Goal: Information Seeking & Learning: Find specific fact

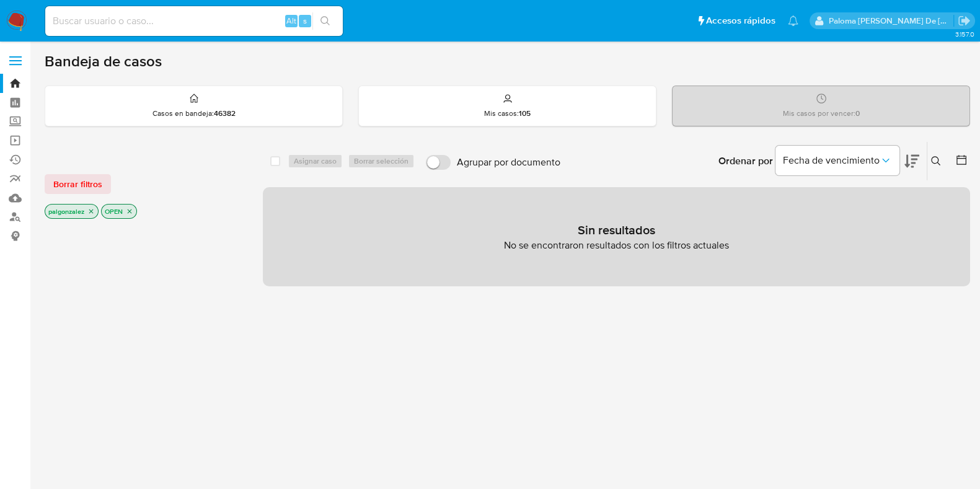
click at [144, 26] on input at bounding box center [194, 21] width 298 height 16
type input "p.gonzalez.falcon@gmail.com"
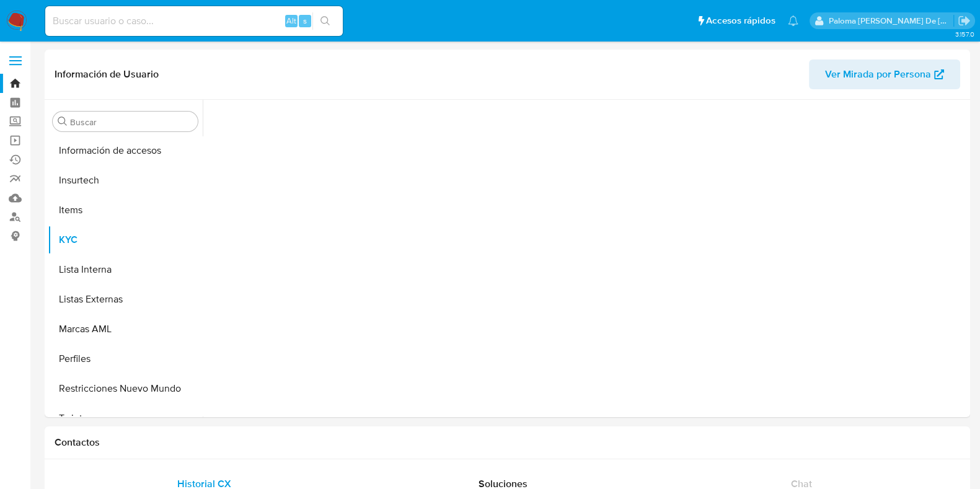
scroll to position [523, 0]
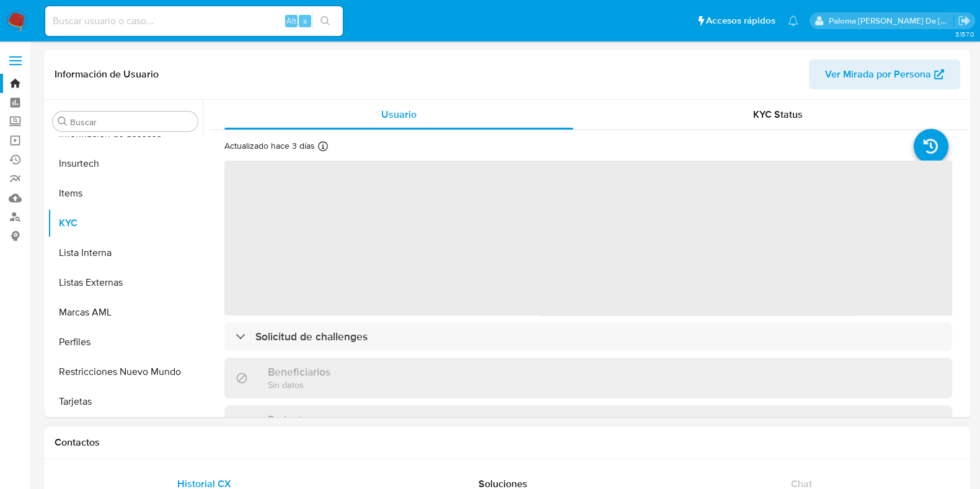
select select "10"
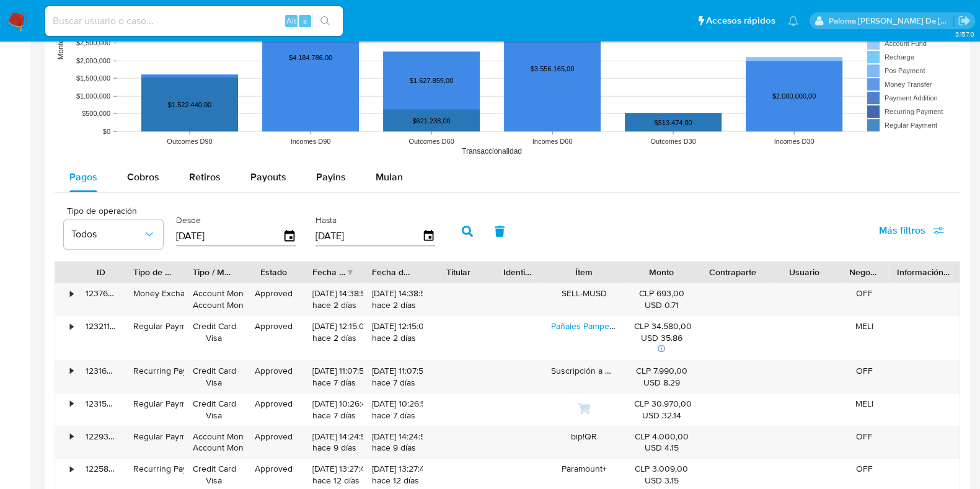
scroll to position [1084, 0]
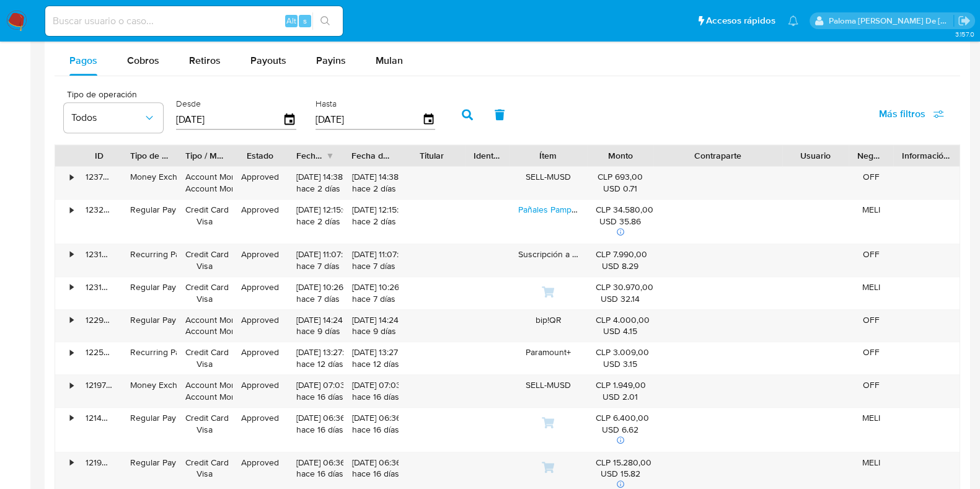
drag, startPoint x: 772, startPoint y: 150, endPoint x: 829, endPoint y: 153, distance: 57.1
click at [829, 153] on div "ID Tipo de operación Tipo / Método Estado Fecha de creación Fecha de aprobación…" at bounding box center [507, 155] width 904 height 21
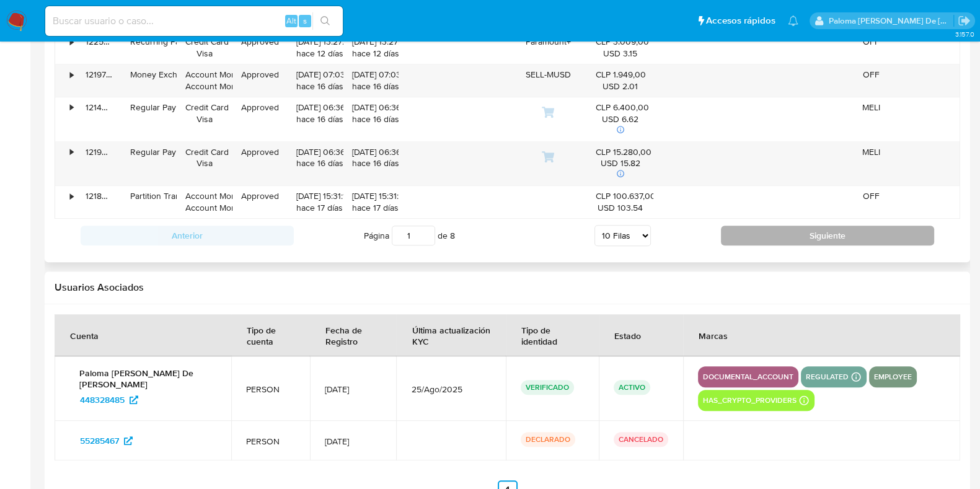
click at [831, 237] on button "Siguiente" at bounding box center [827, 236] width 213 height 20
type input "2"
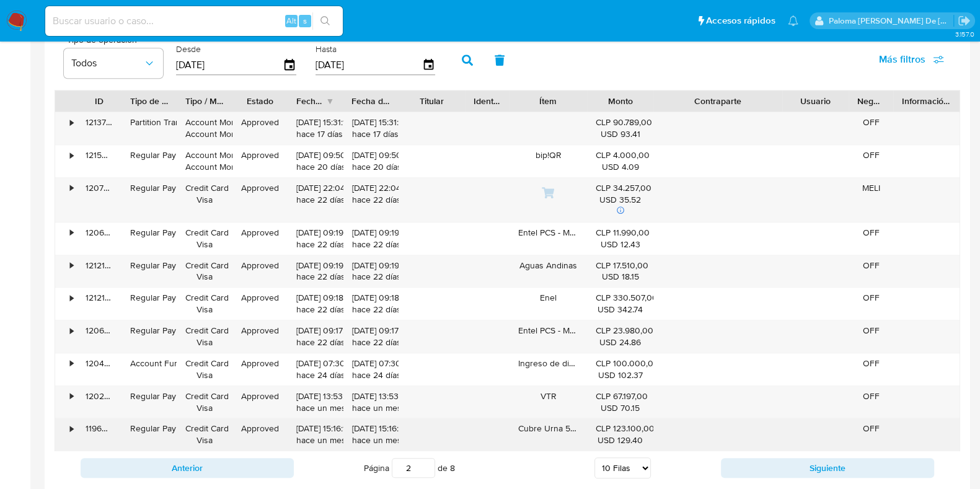
scroll to position [1084, 0]
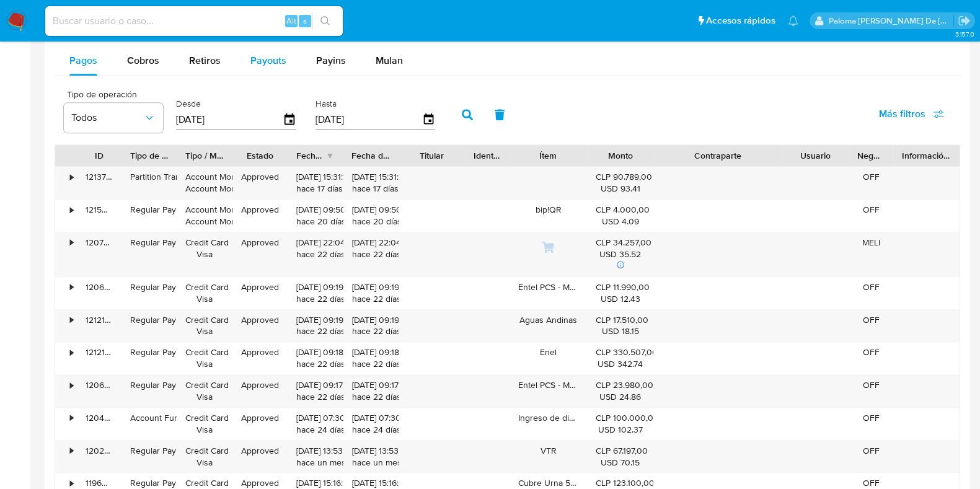
click at [258, 65] on span "Payouts" at bounding box center [268, 60] width 36 height 14
select select "10"
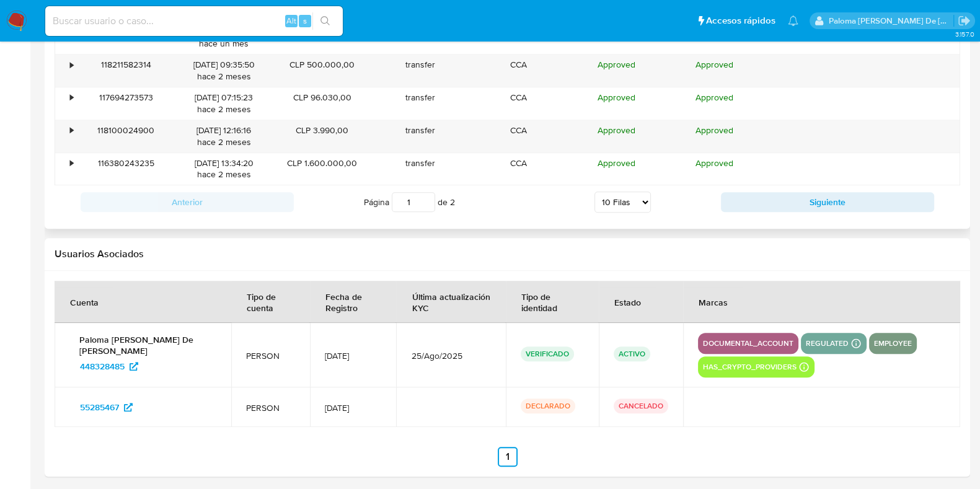
scroll to position [1395, 0]
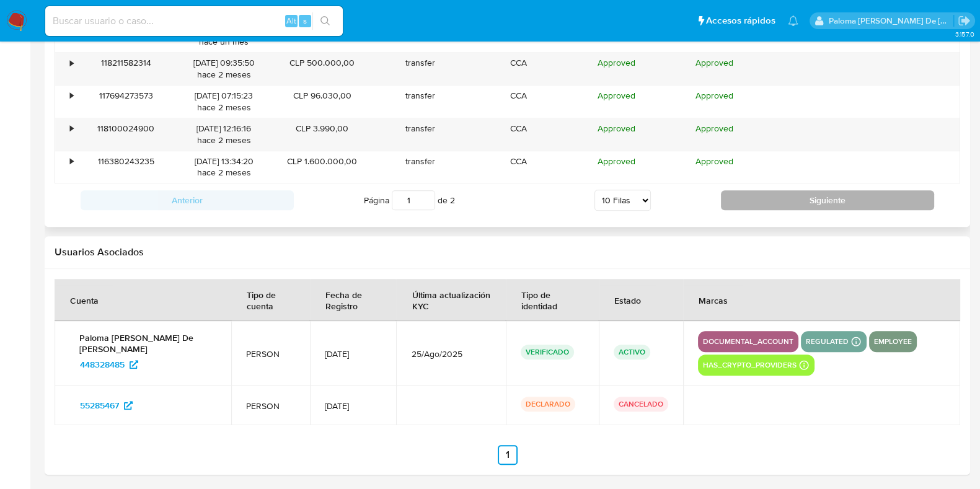
click at [818, 197] on button "Siguiente" at bounding box center [827, 200] width 213 height 20
type input "2"
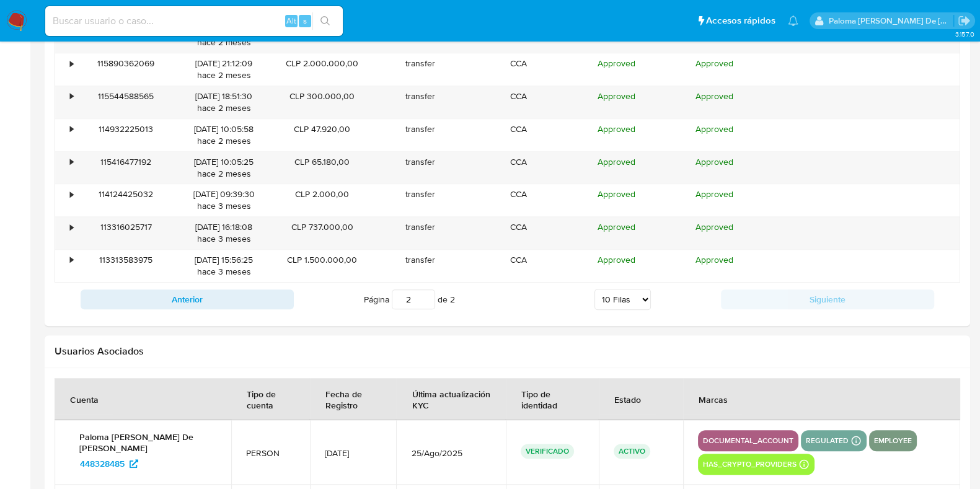
scroll to position [1175, 0]
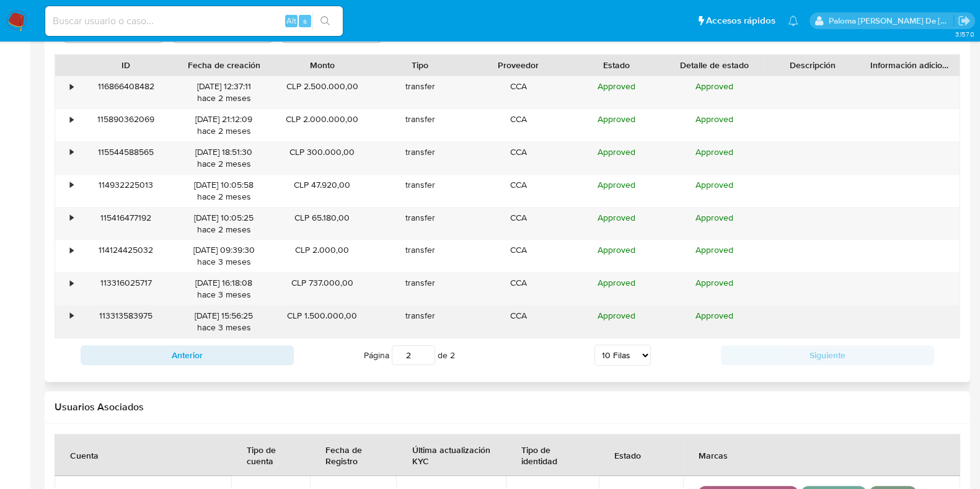
click at [70, 317] on div "•" at bounding box center [71, 316] width 3 height 12
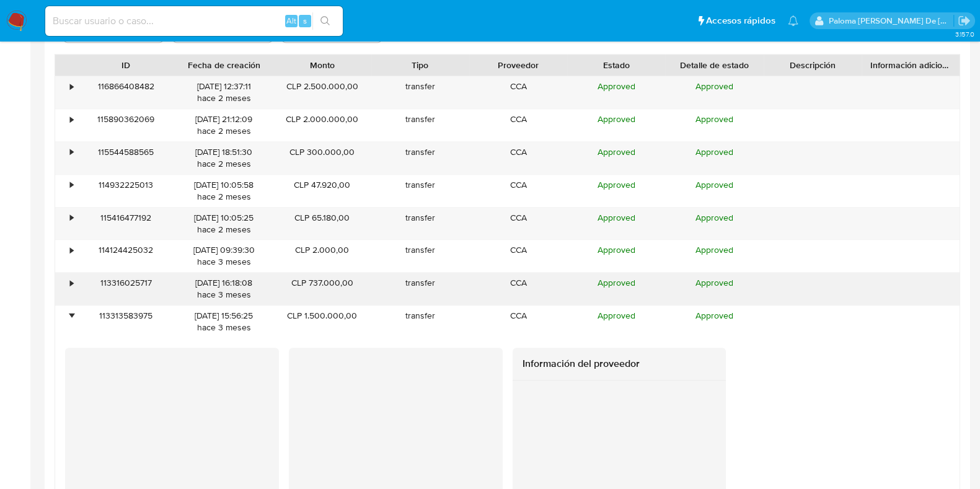
click at [64, 276] on div "•" at bounding box center [66, 289] width 22 height 32
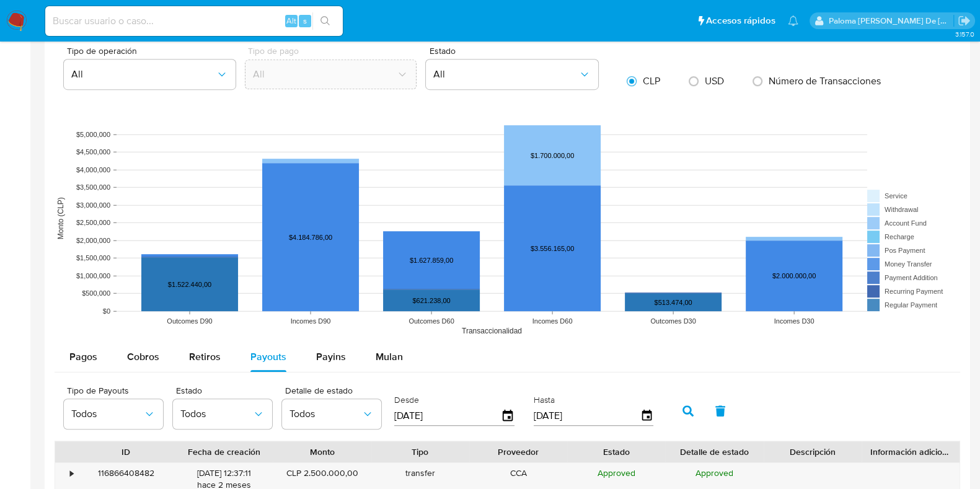
scroll to position [787, 0]
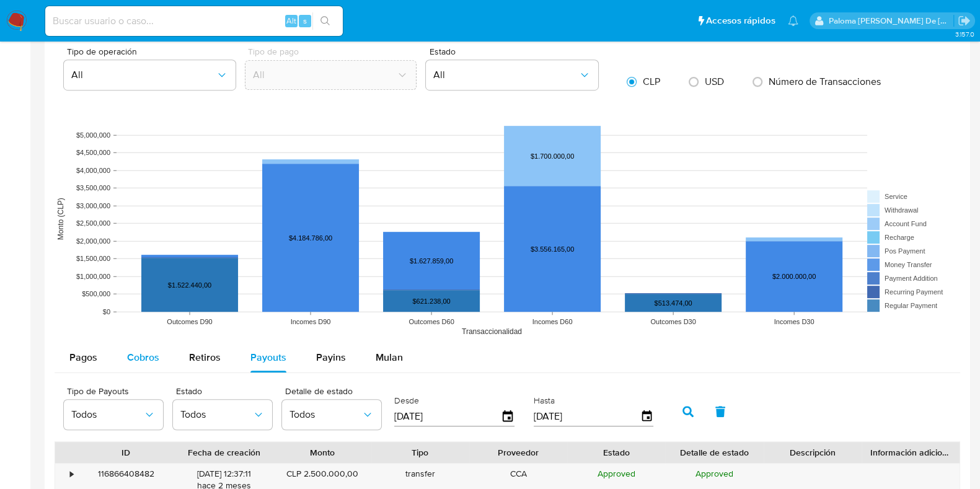
click at [141, 351] on span "Cobros" at bounding box center [143, 357] width 32 height 14
select select "10"
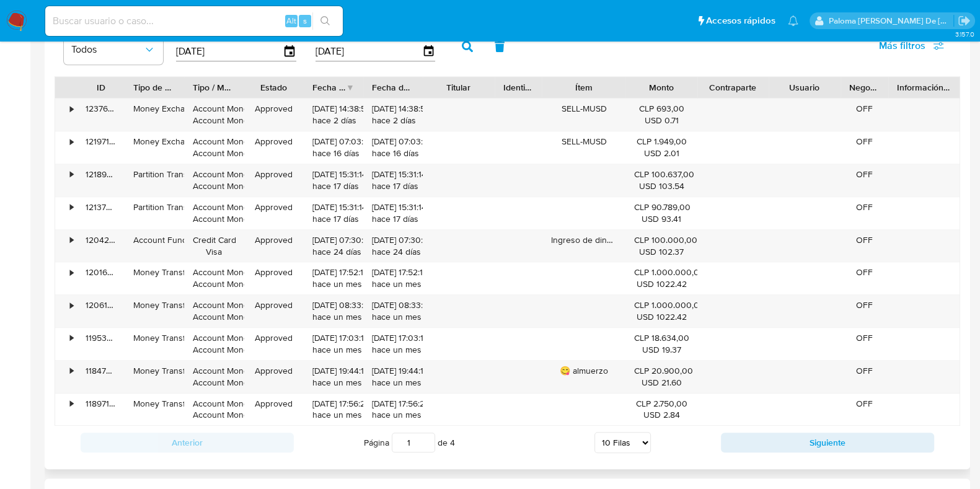
scroll to position [1175, 0]
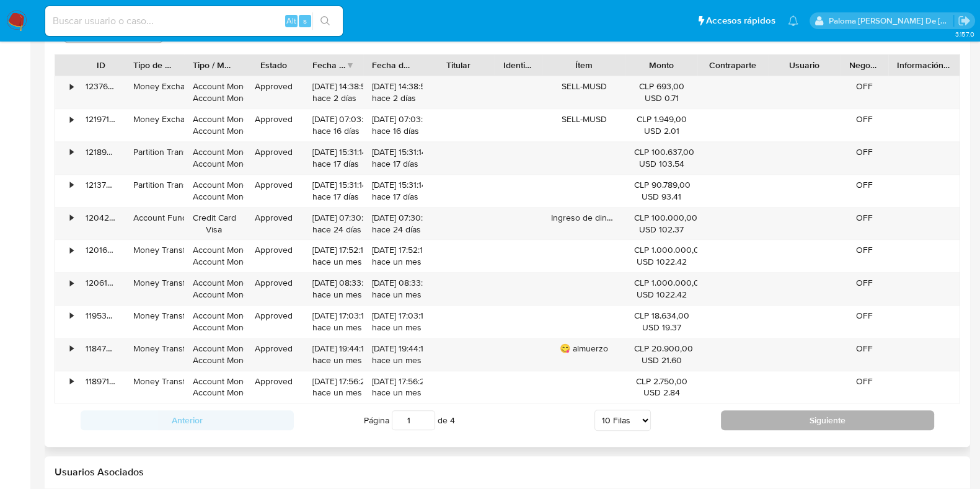
click at [849, 417] on button "Siguiente" at bounding box center [827, 420] width 213 height 20
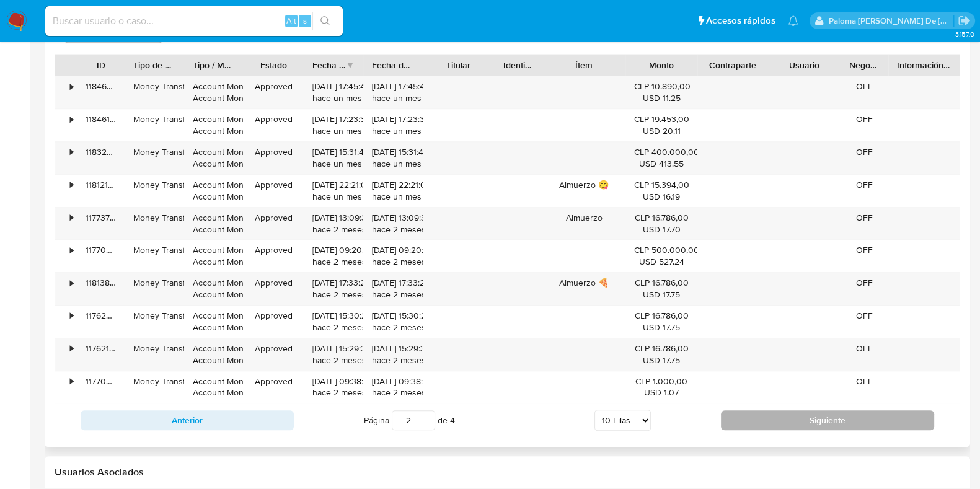
click at [815, 417] on button "Siguiente" at bounding box center [827, 420] width 213 height 20
type input "3"
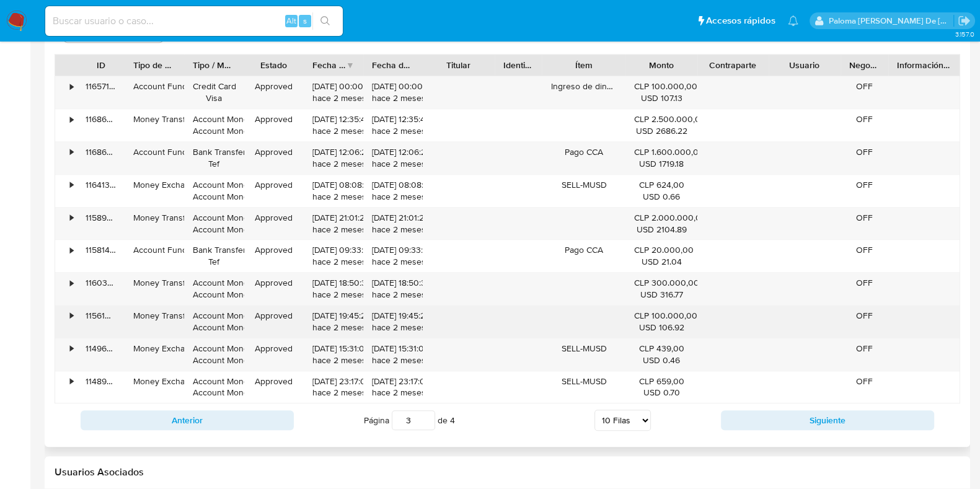
click at [73, 316] on div "•" at bounding box center [71, 316] width 3 height 12
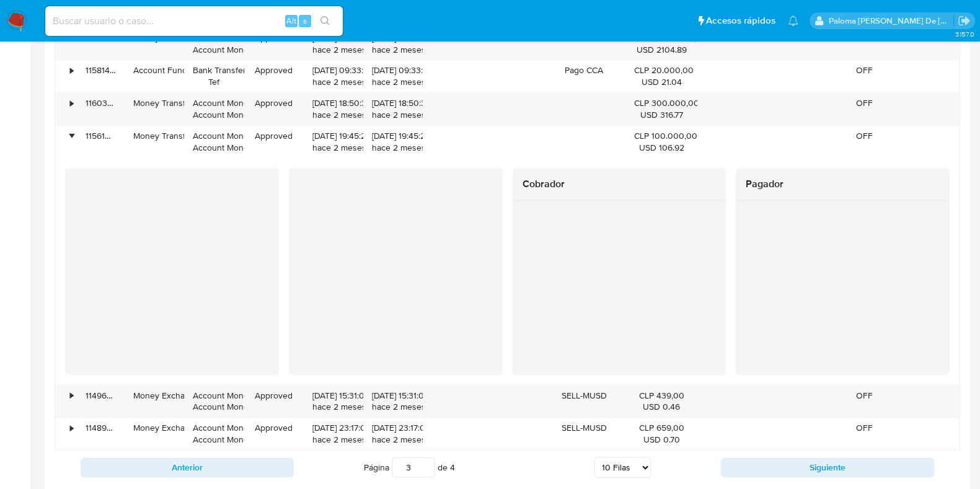
scroll to position [1330, 0]
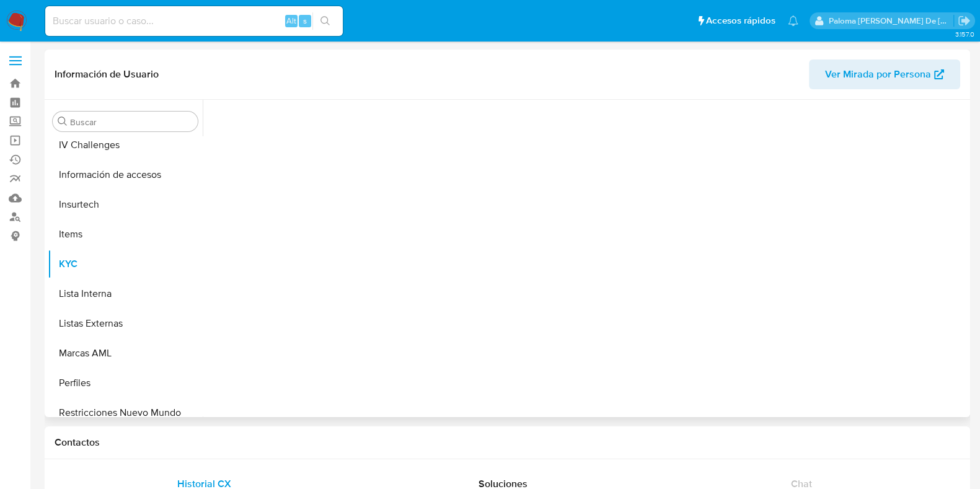
scroll to position [523, 0]
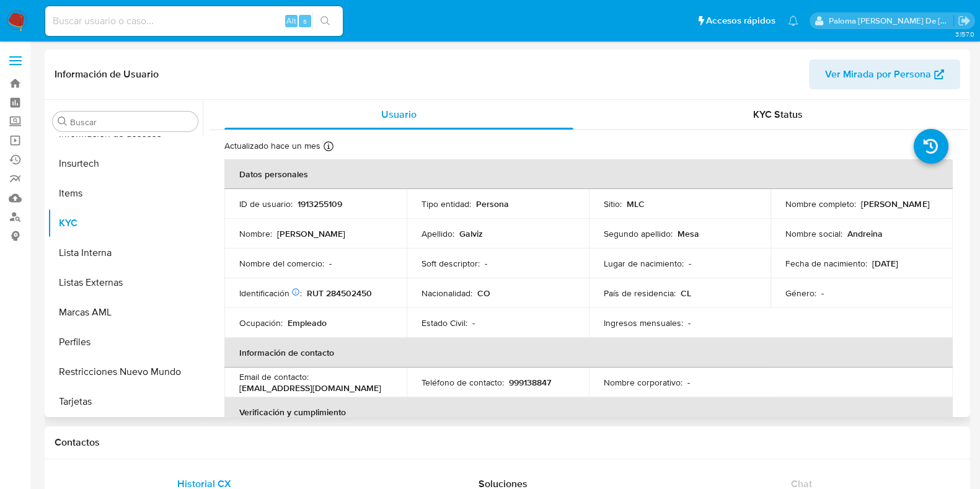
select select "10"
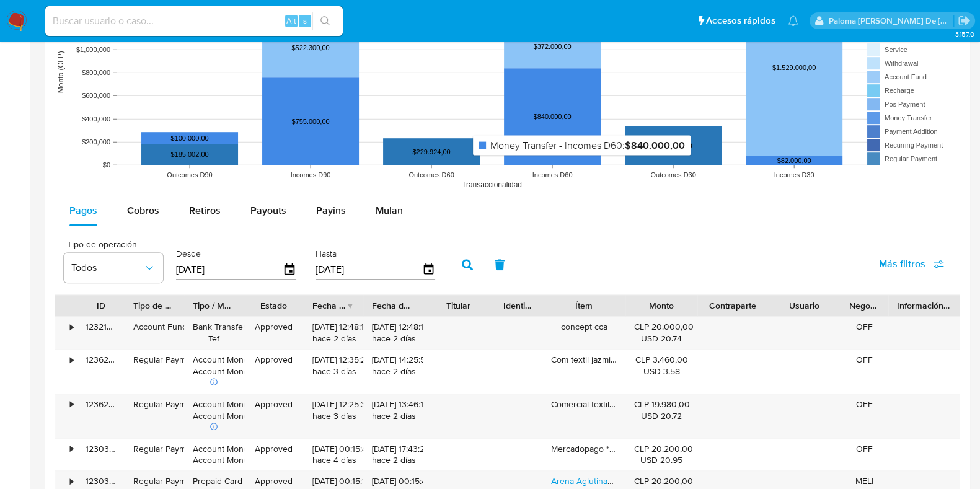
scroll to position [1084, 0]
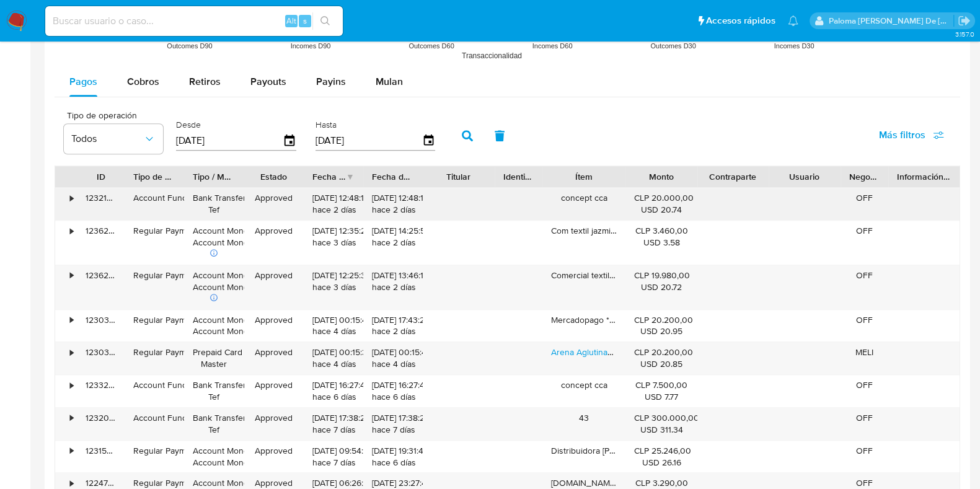
click at [68, 196] on div "•" at bounding box center [66, 204] width 22 height 32
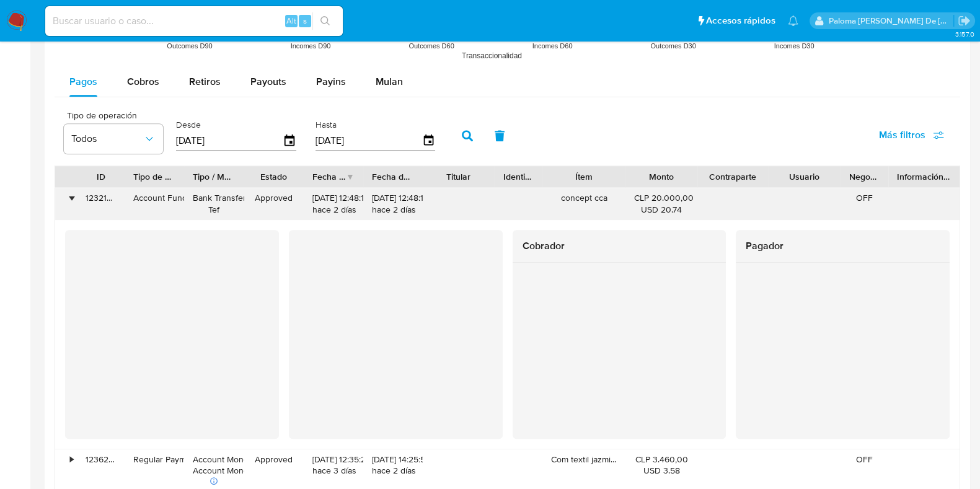
click at [68, 196] on div "•" at bounding box center [66, 204] width 22 height 32
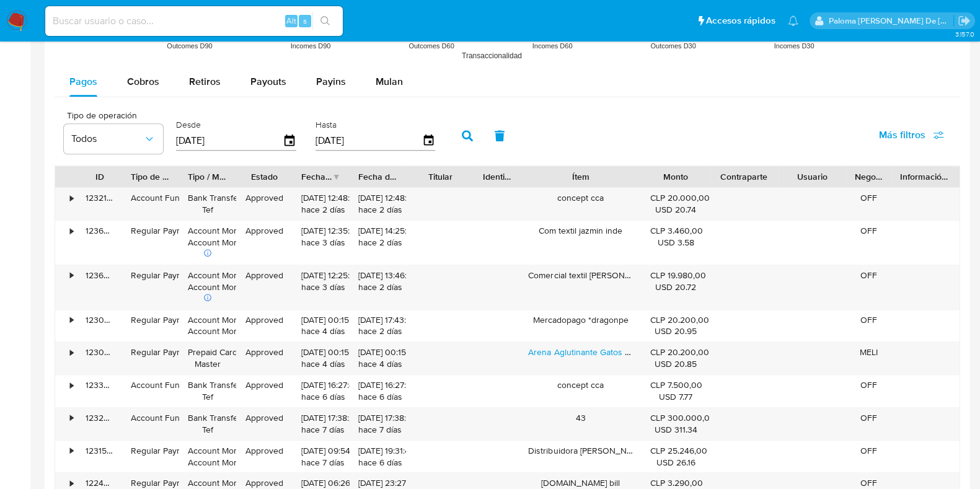
drag, startPoint x: 624, startPoint y: 178, endPoint x: 663, endPoint y: 176, distance: 39.1
click at [663, 176] on div "ID Tipo de operación Tipo / Método Estado Fecha de creación Fecha de aprobación…" at bounding box center [507, 176] width 904 height 21
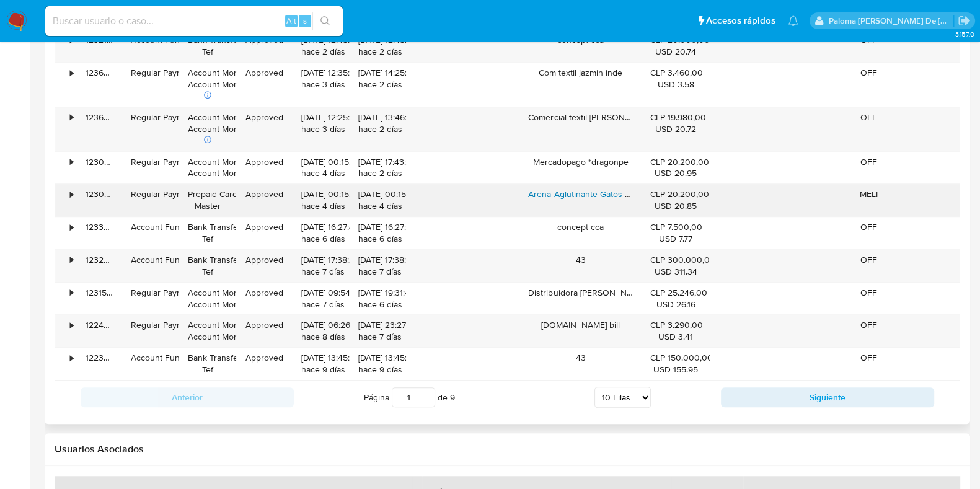
scroll to position [1317, 0]
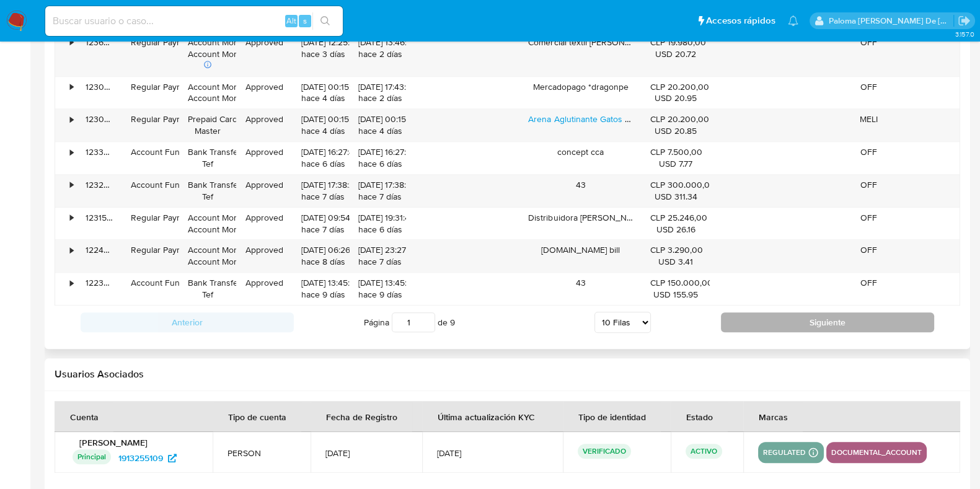
click at [829, 324] on button "Siguiente" at bounding box center [827, 322] width 213 height 20
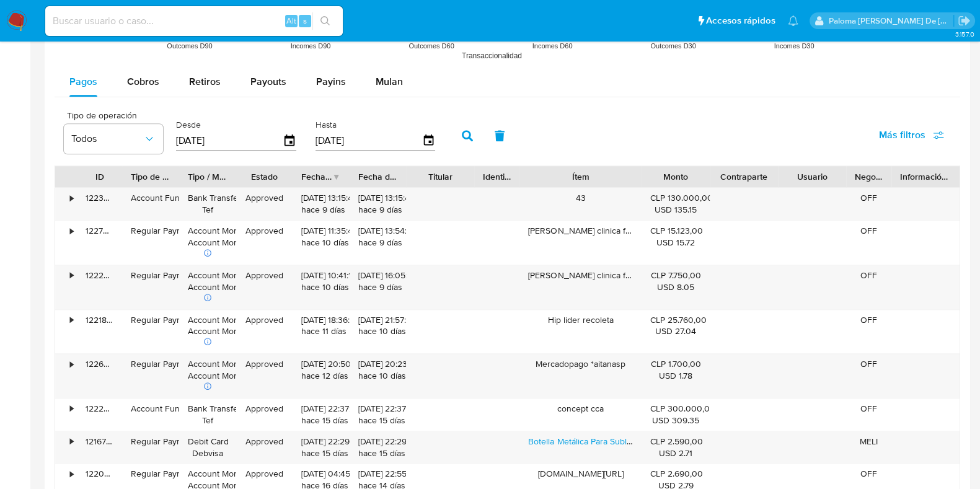
scroll to position [1162, 0]
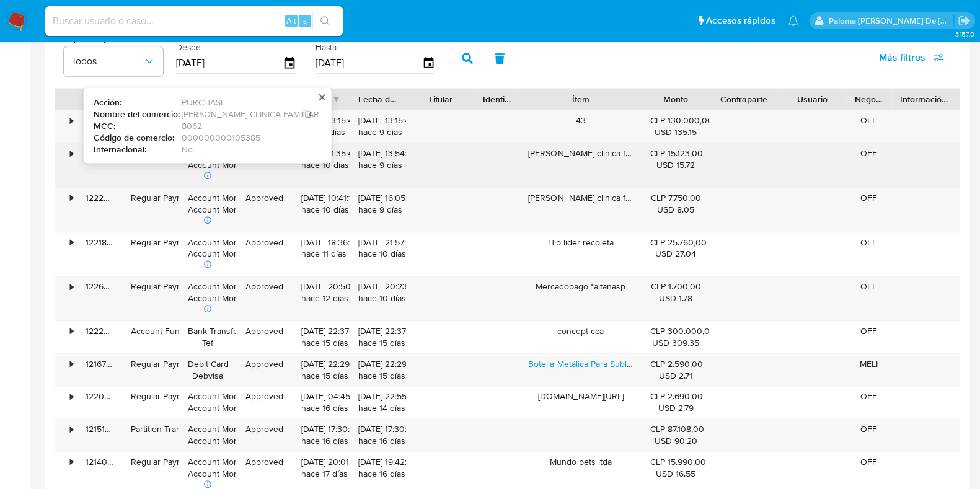
drag, startPoint x: 282, startPoint y: 114, endPoint x: 183, endPoint y: 110, distance: 99.3
click at [183, 110] on div "[PERSON_NAME] CLINICA FAMILIAR" at bounding box center [247, 113] width 130 height 9
drag, startPoint x: 280, startPoint y: 112, endPoint x: 181, endPoint y: 107, distance: 98.7
click at [182, 109] on div "[PERSON_NAME] CLINICA FAMILIAR" at bounding box center [247, 113] width 130 height 9
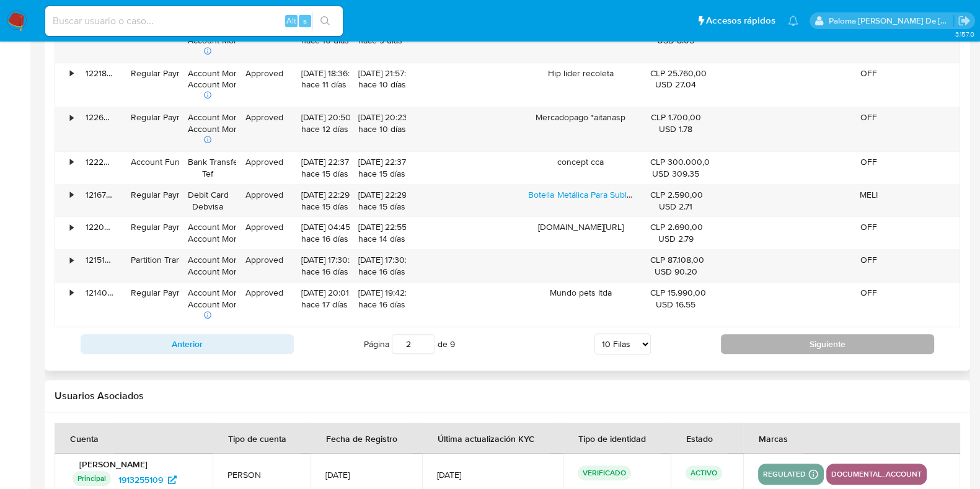
scroll to position [1395, 0]
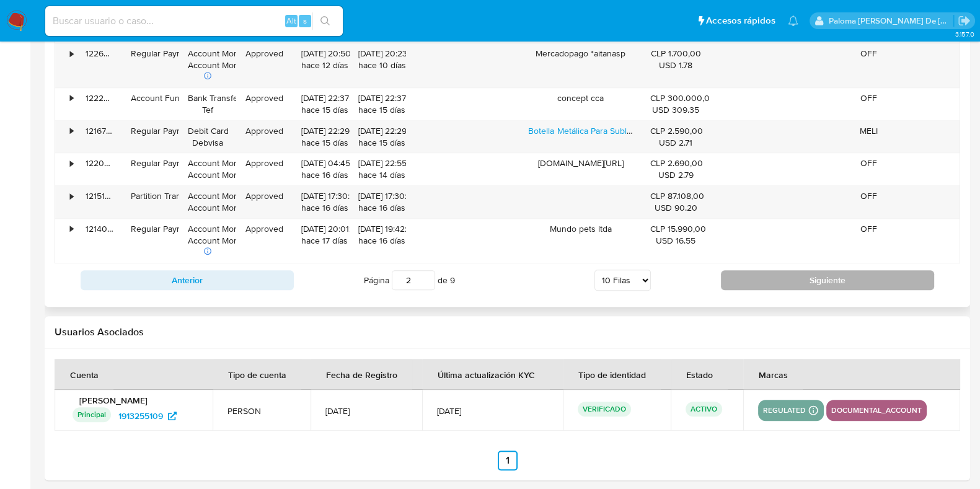
click at [846, 280] on button "Siguiente" at bounding box center [827, 280] width 213 height 20
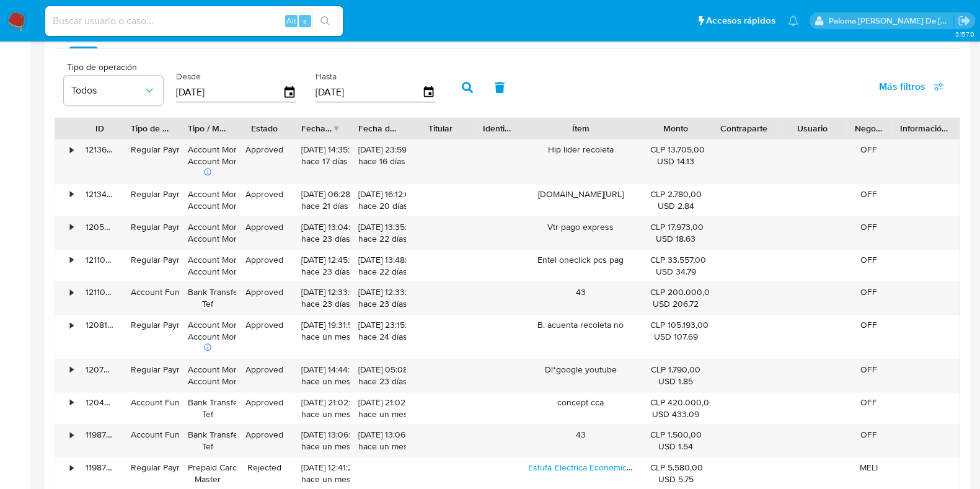
scroll to position [1210, 0]
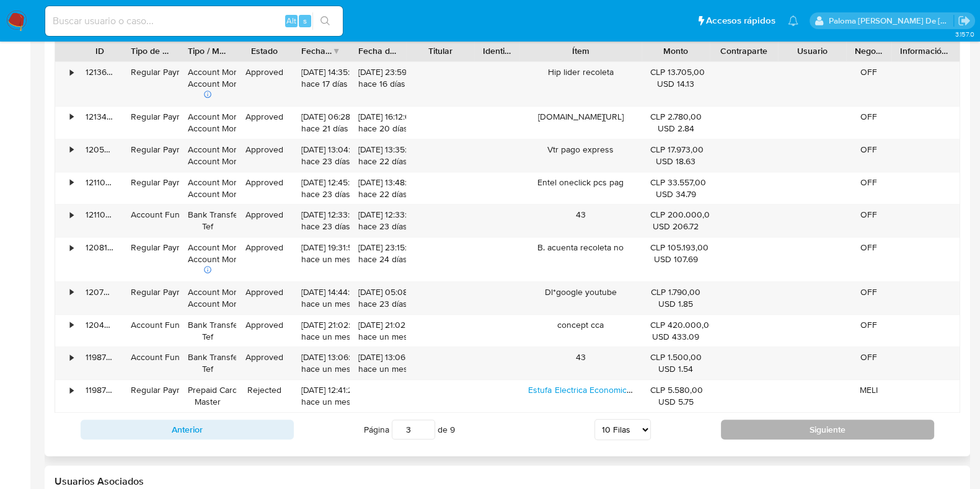
click at [829, 427] on button "Siguiente" at bounding box center [827, 430] width 213 height 20
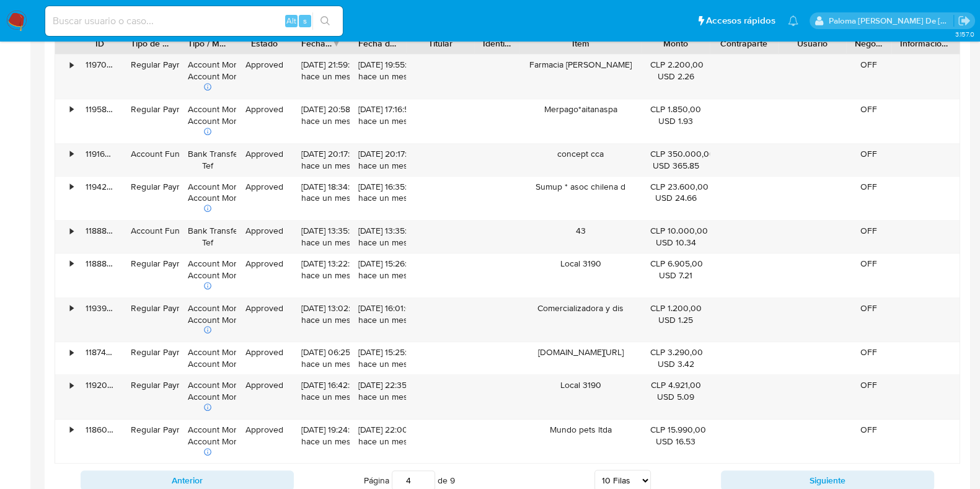
scroll to position [1288, 0]
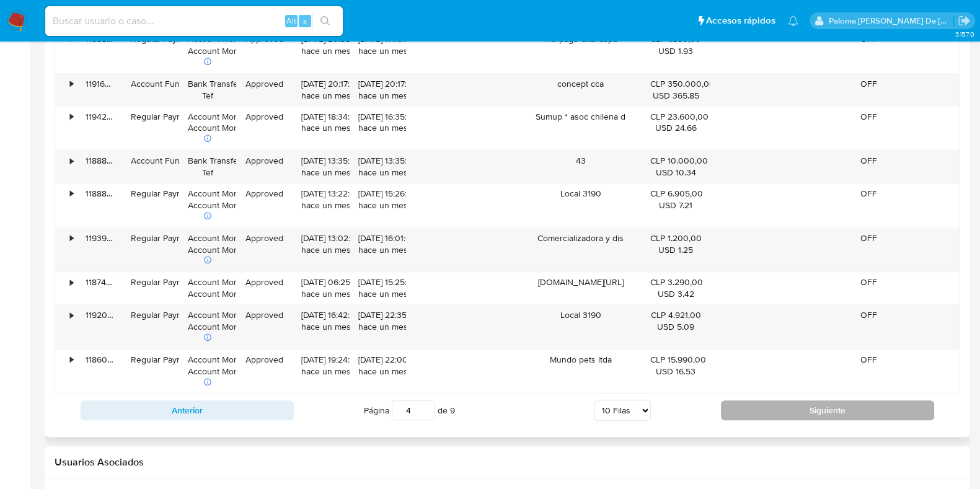
click at [827, 409] on button "Siguiente" at bounding box center [827, 410] width 213 height 20
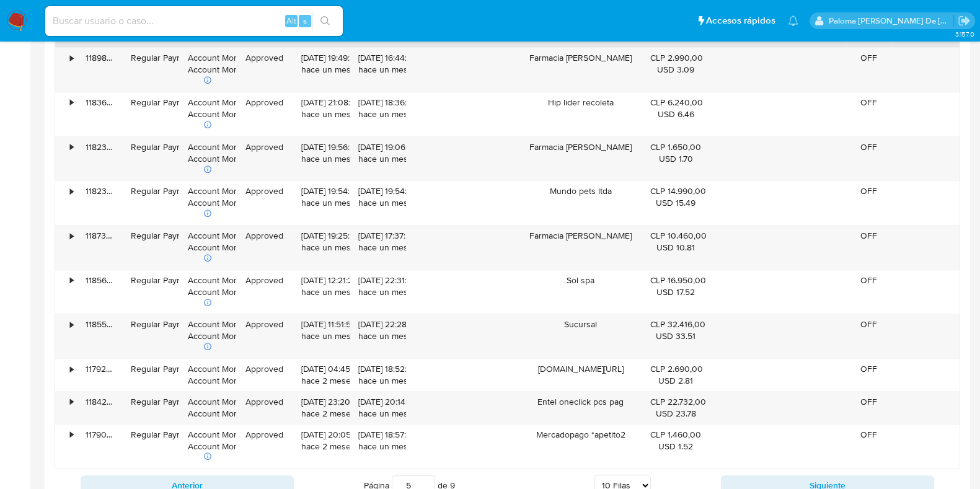
scroll to position [1435, 0]
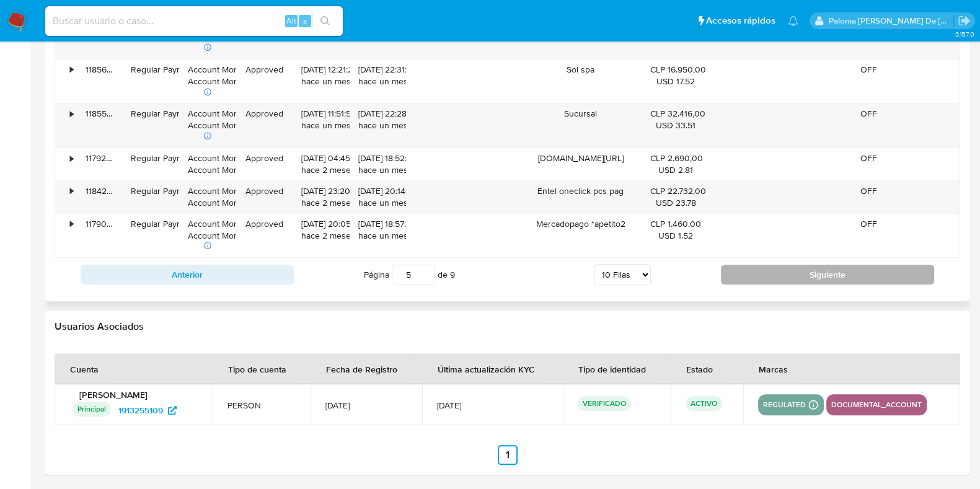
click at [767, 273] on button "Siguiente" at bounding box center [827, 275] width 213 height 20
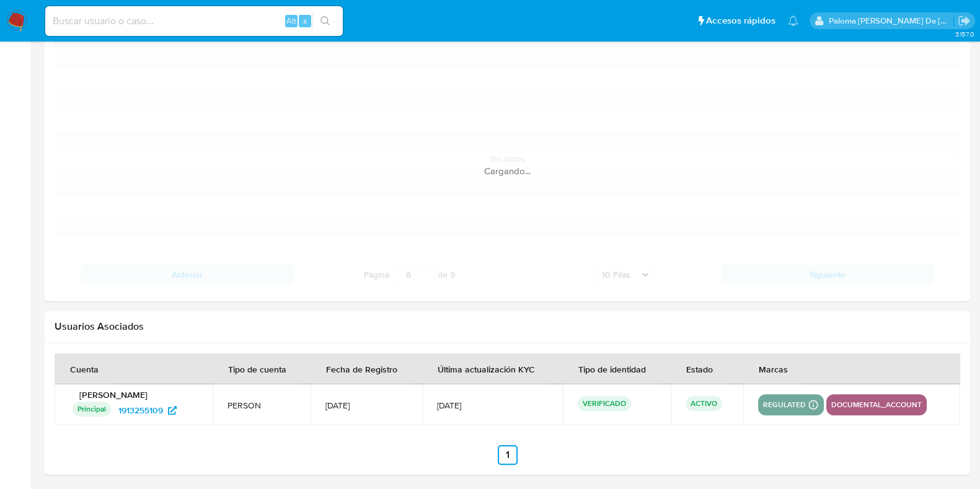
scroll to position [1389, 0]
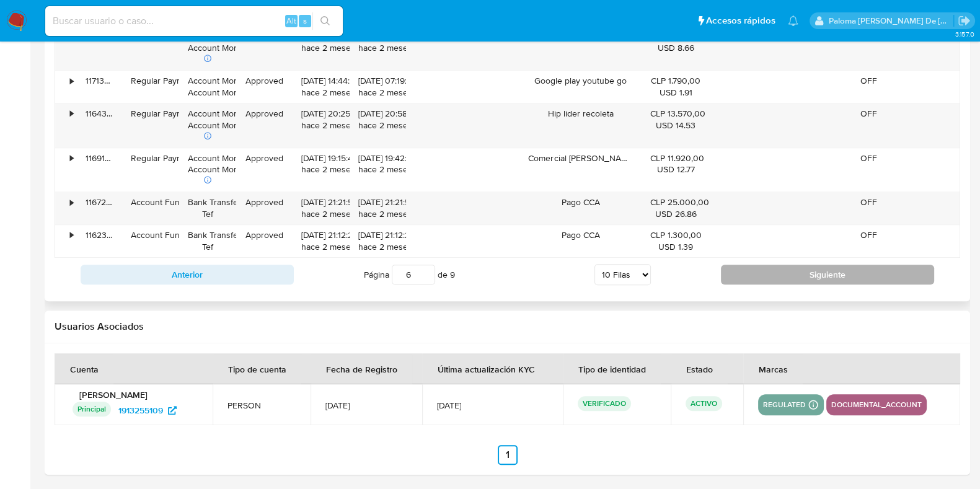
click at [820, 273] on button "Siguiente" at bounding box center [827, 275] width 213 height 20
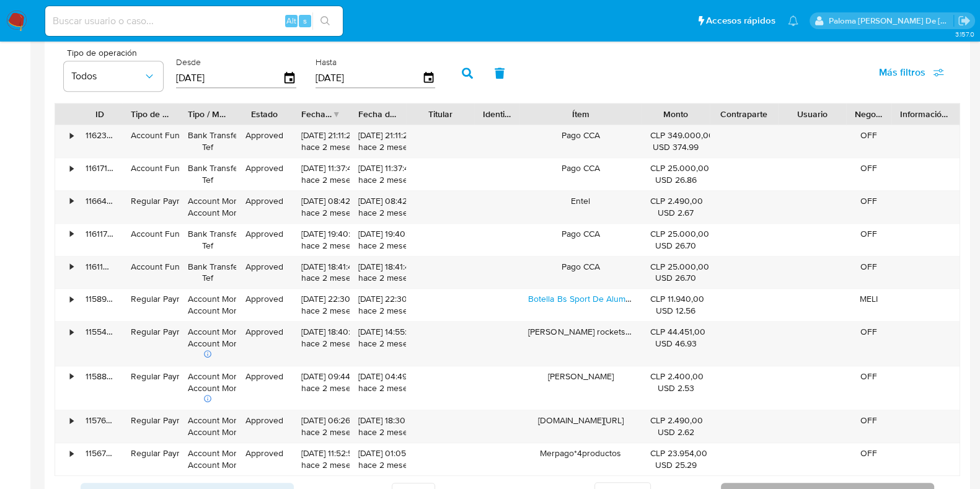
scroll to position [1224, 0]
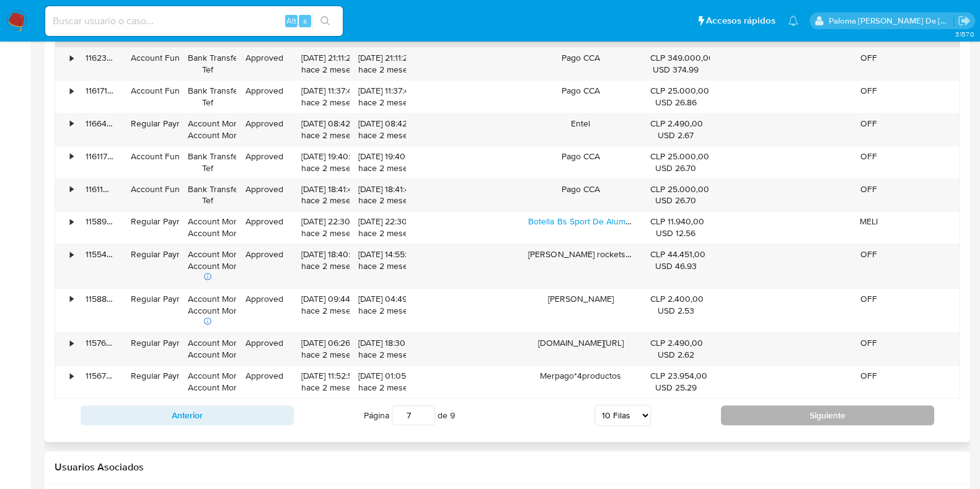
click at [782, 409] on button "Siguiente" at bounding box center [827, 415] width 213 height 20
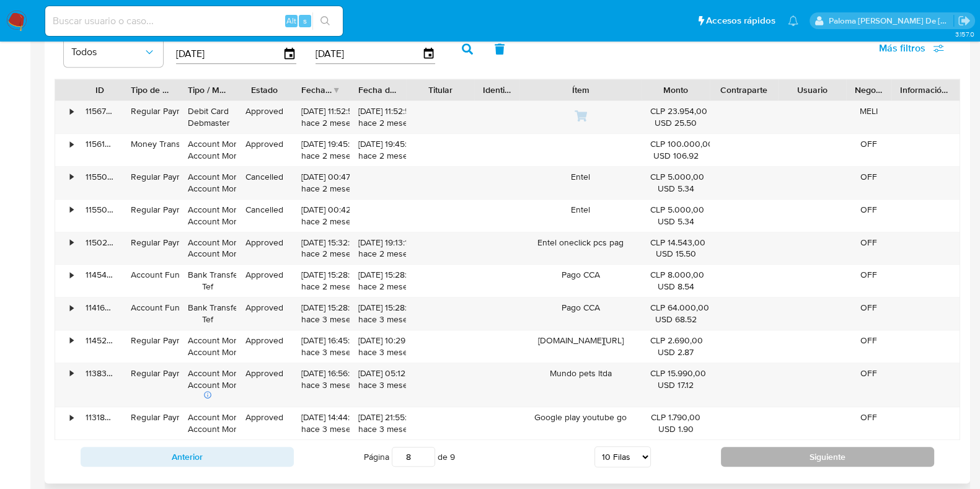
scroll to position [1147, 0]
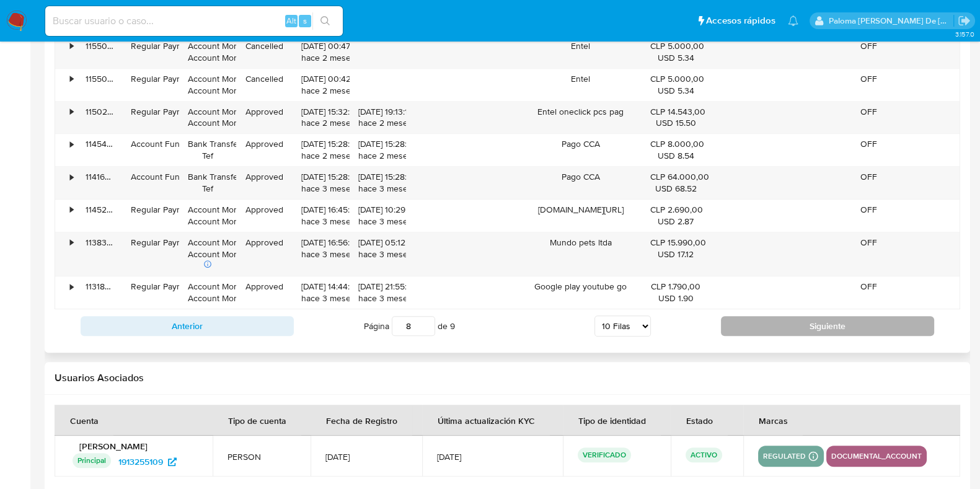
click at [788, 328] on button "Siguiente" at bounding box center [827, 326] width 213 height 20
type input "9"
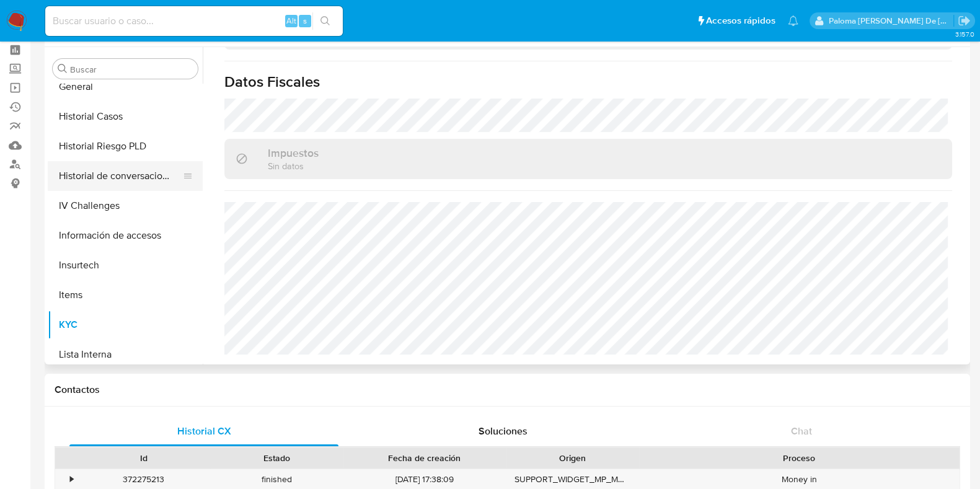
scroll to position [214, 0]
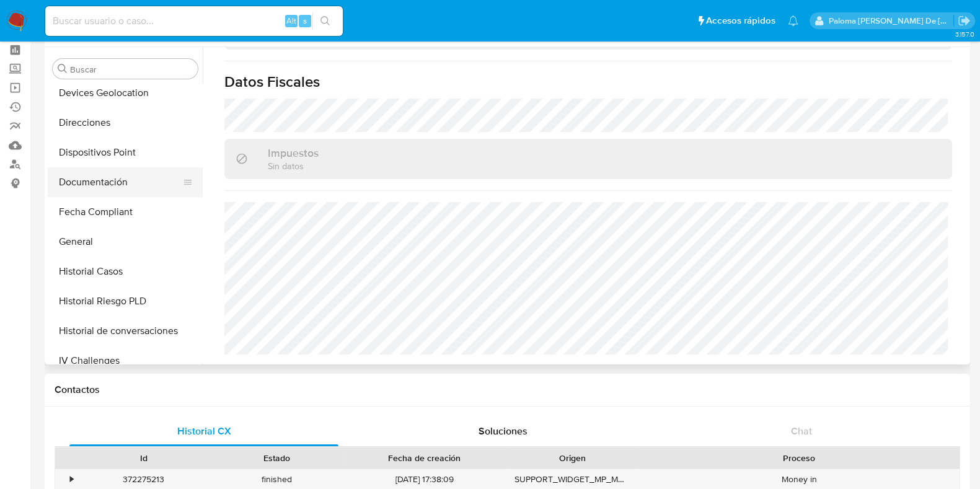
click at [100, 184] on button "Documentación" at bounding box center [120, 182] width 145 height 30
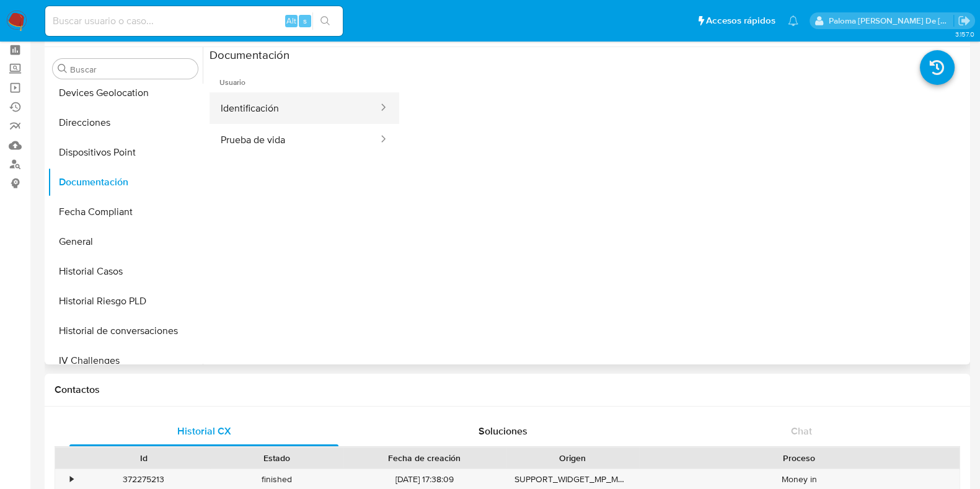
click at [259, 115] on button "Identificación" at bounding box center [295, 108] width 170 height 32
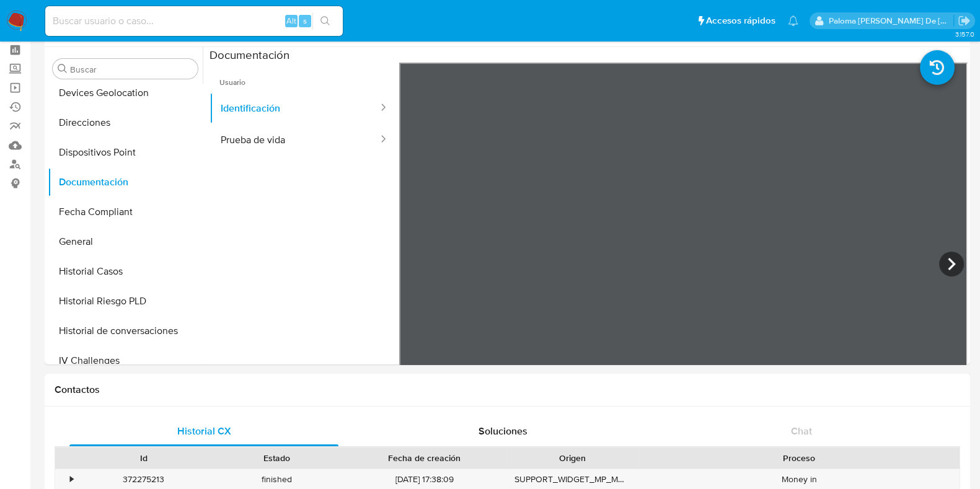
click at [105, 26] on input at bounding box center [194, 21] width 298 height 16
paste input "263790863"
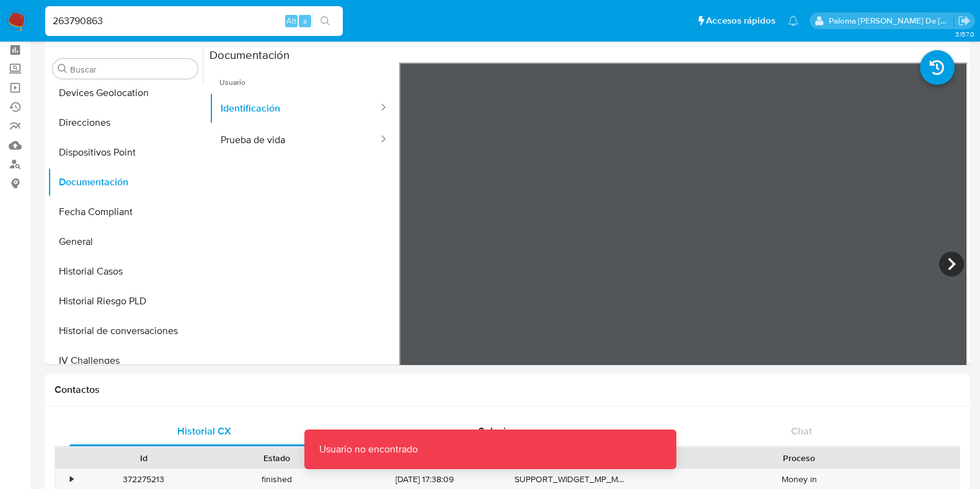
click at [56, 18] on input "263790863" at bounding box center [194, 21] width 298 height 16
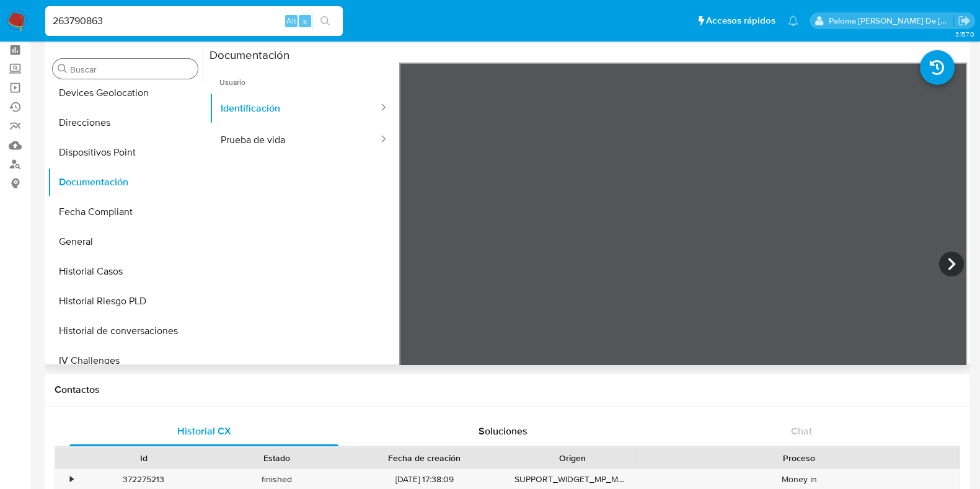
type input "263790863"
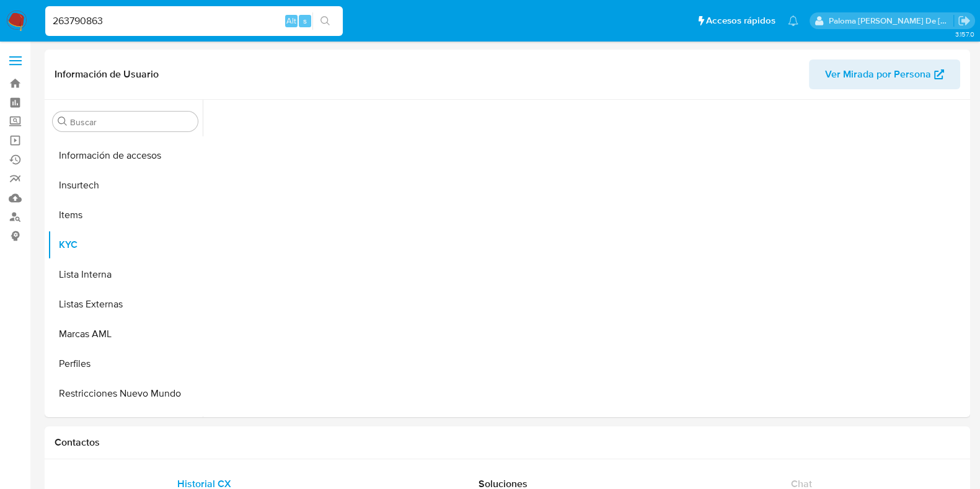
scroll to position [523, 0]
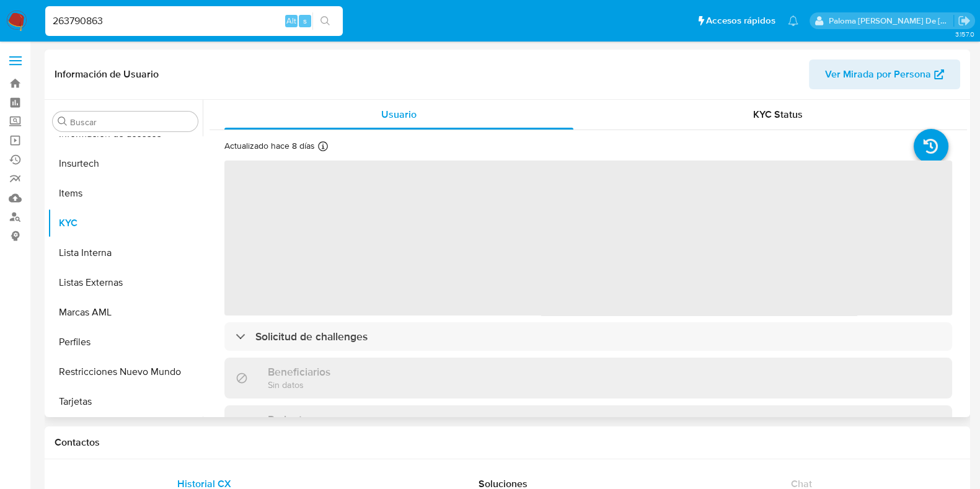
select select "10"
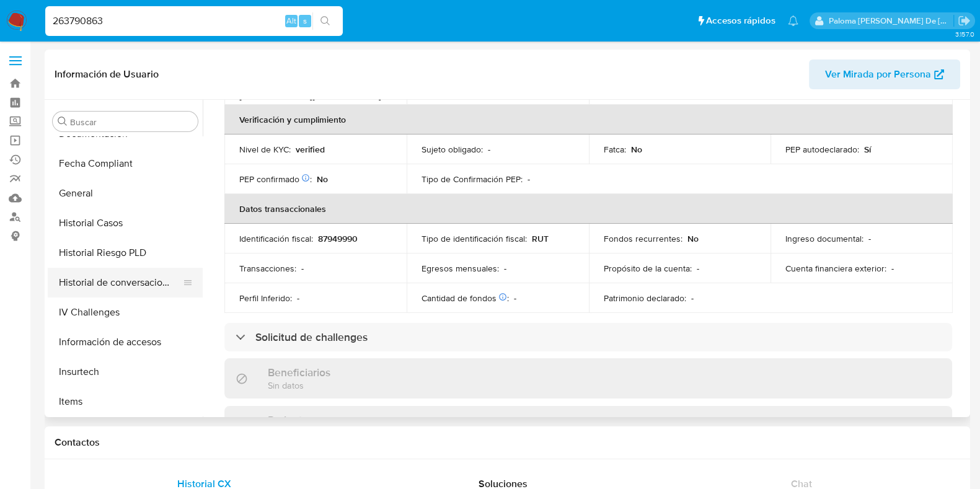
scroll to position [291, 0]
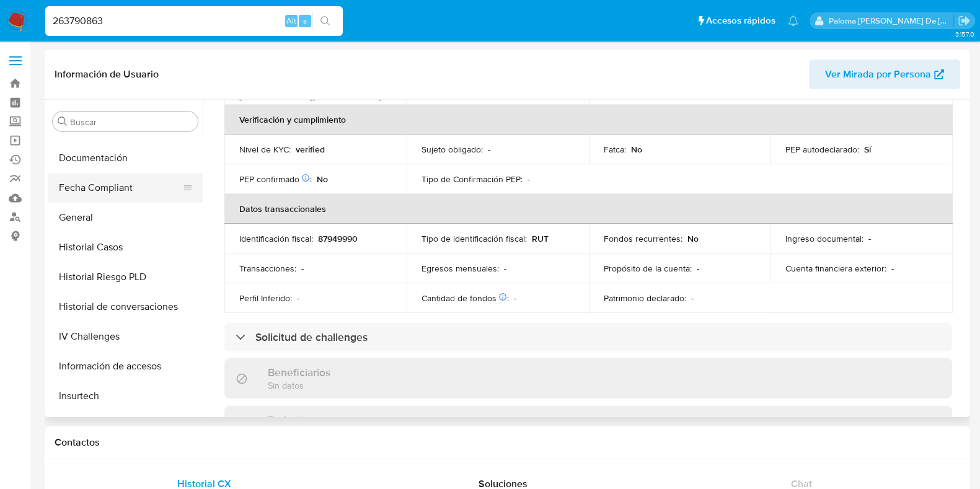
click at [105, 190] on button "Fecha Compliant" at bounding box center [120, 188] width 145 height 30
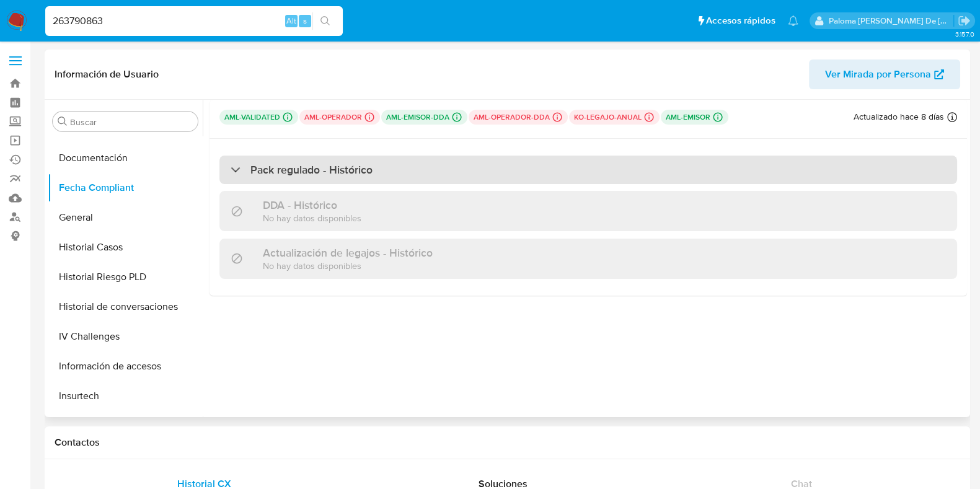
click at [369, 172] on h3 "Pack regulado - Histórico" at bounding box center [311, 170] width 122 height 14
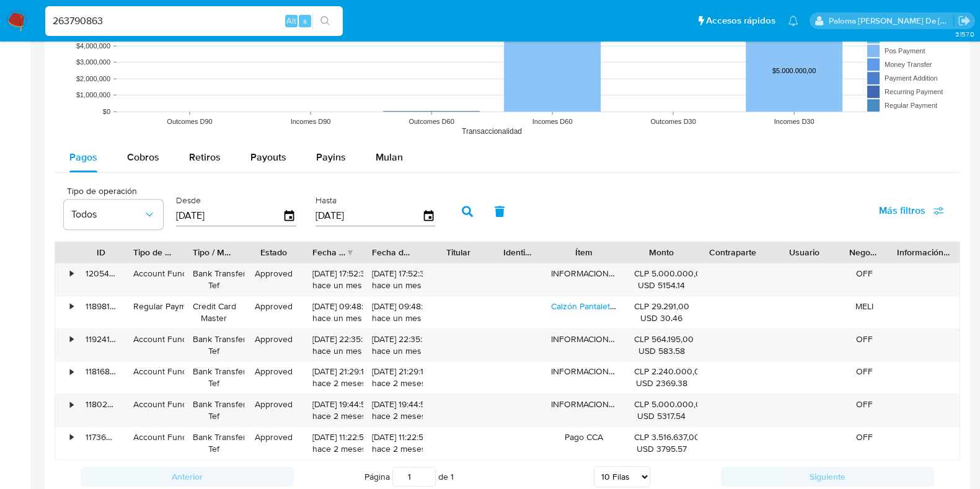
scroll to position [1162, 0]
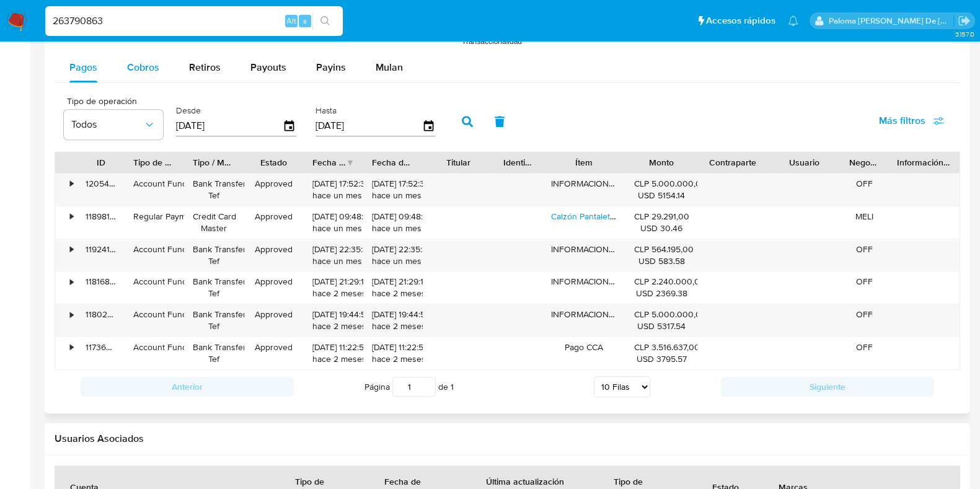
click at [147, 65] on span "Cobros" at bounding box center [143, 67] width 32 height 14
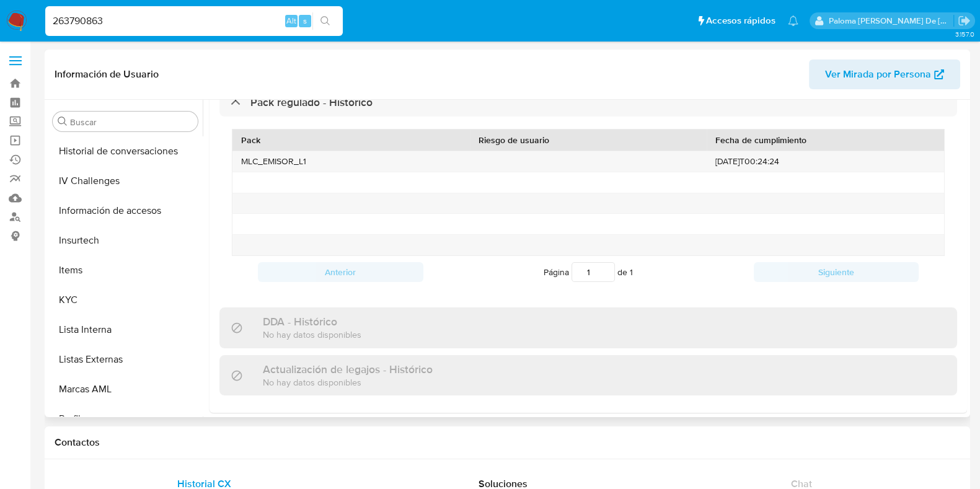
scroll to position [0, 0]
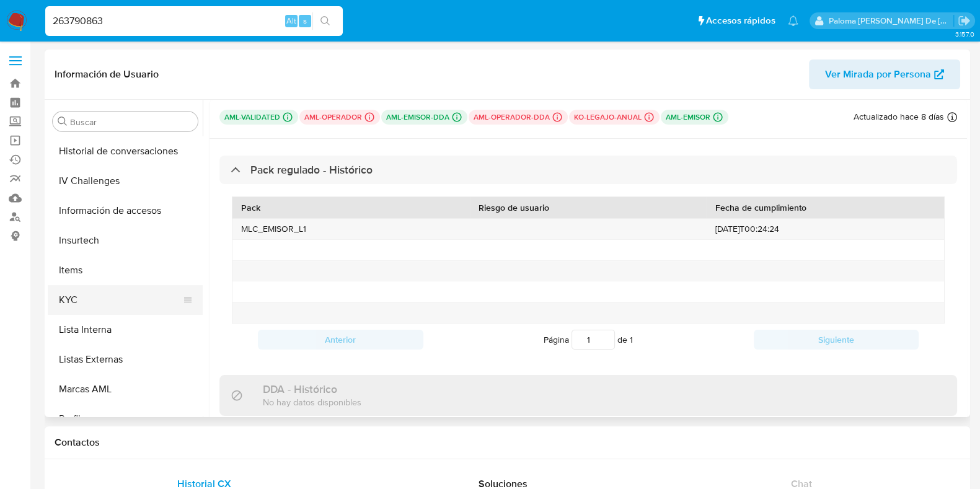
click at [79, 312] on button "KYC" at bounding box center [120, 300] width 145 height 30
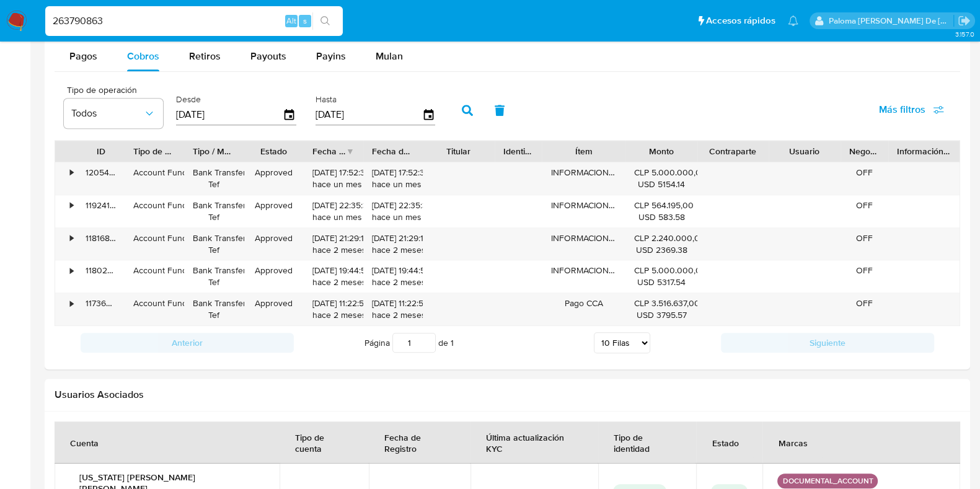
scroll to position [1239, 0]
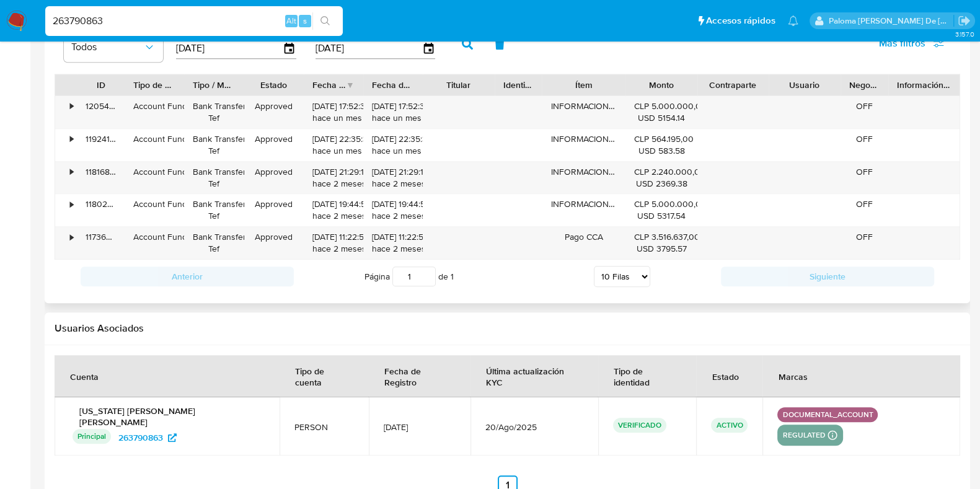
click at [619, 276] on select "5 Filas 10 Filas 20 Filas 25 Filas 50 Filas 100 Filas" at bounding box center [622, 276] width 56 height 21
select select "20"
click at [594, 266] on select "5 Filas 10 Filas 20 Filas 25 Filas 50 Filas 100 Filas" at bounding box center [622, 276] width 56 height 21
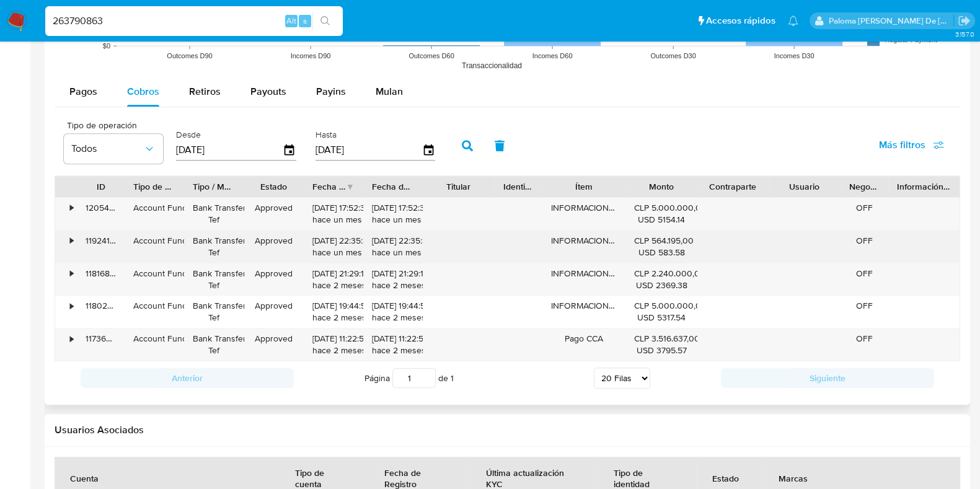
scroll to position [1162, 0]
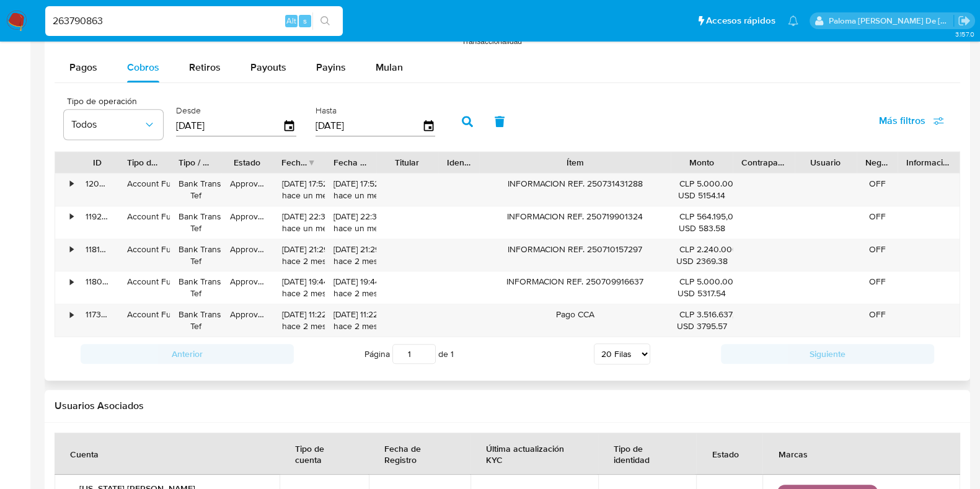
drag, startPoint x: 619, startPoint y: 159, endPoint x: 727, endPoint y: 162, distance: 107.9
click at [727, 162] on div "ID Tipo de operación Tipo / Método Estado Fecha de creación Fecha de aprobación…" at bounding box center [507, 162] width 904 height 21
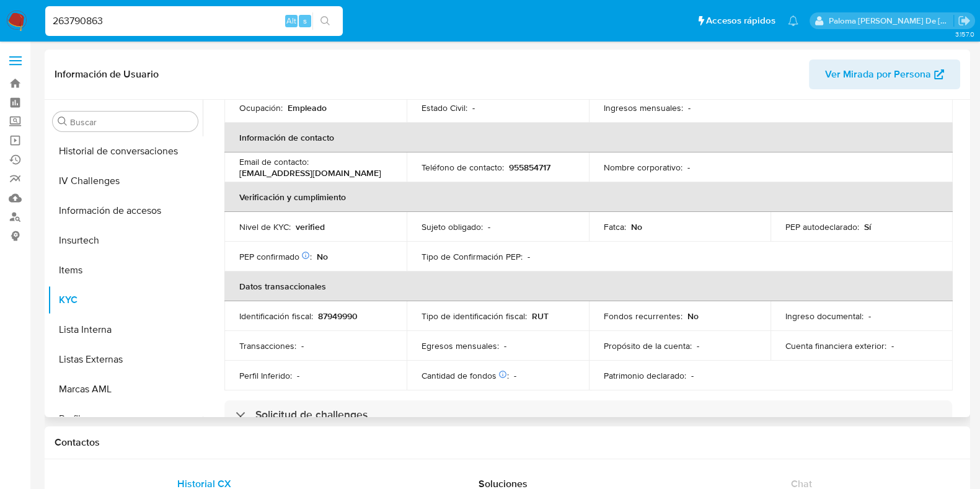
scroll to position [0, 0]
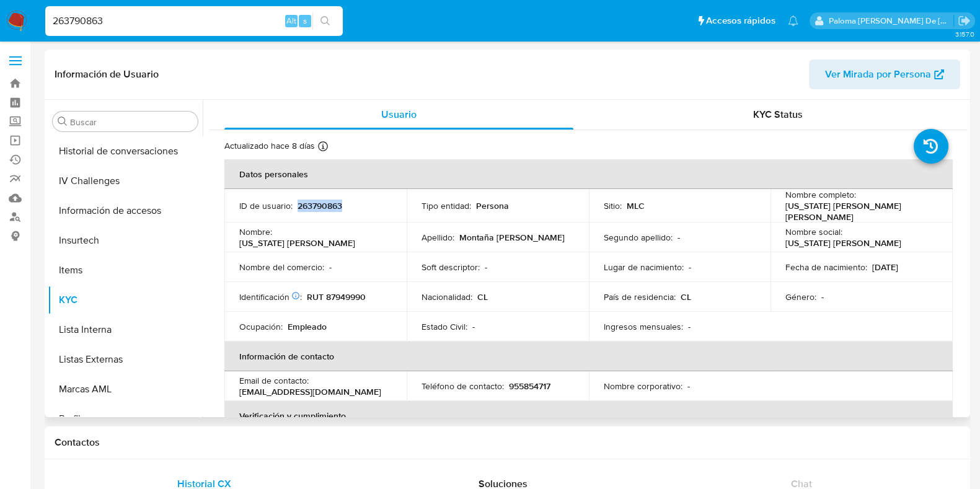
drag, startPoint x: 348, startPoint y: 201, endPoint x: 302, endPoint y: 203, distance: 45.9
click at [299, 203] on div "ID de usuario : 263790863" at bounding box center [315, 205] width 152 height 11
copy p "63790863"
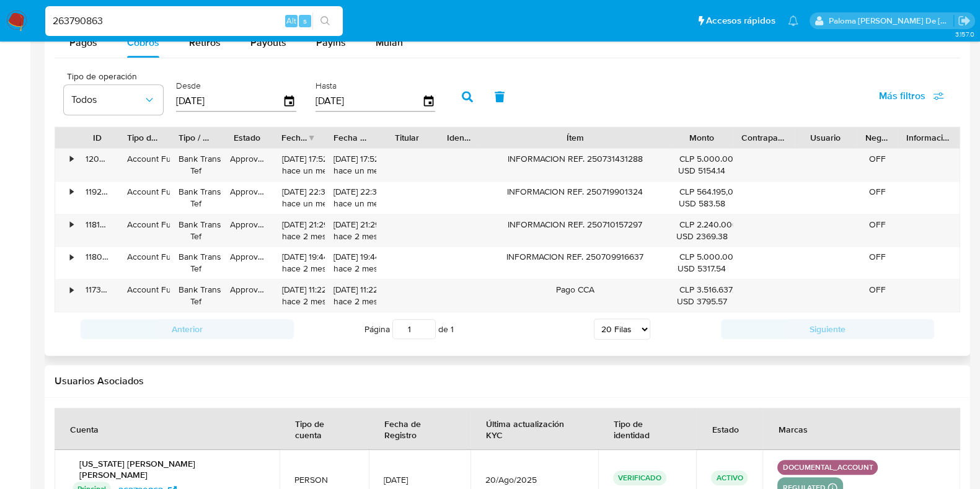
scroll to position [1164, 0]
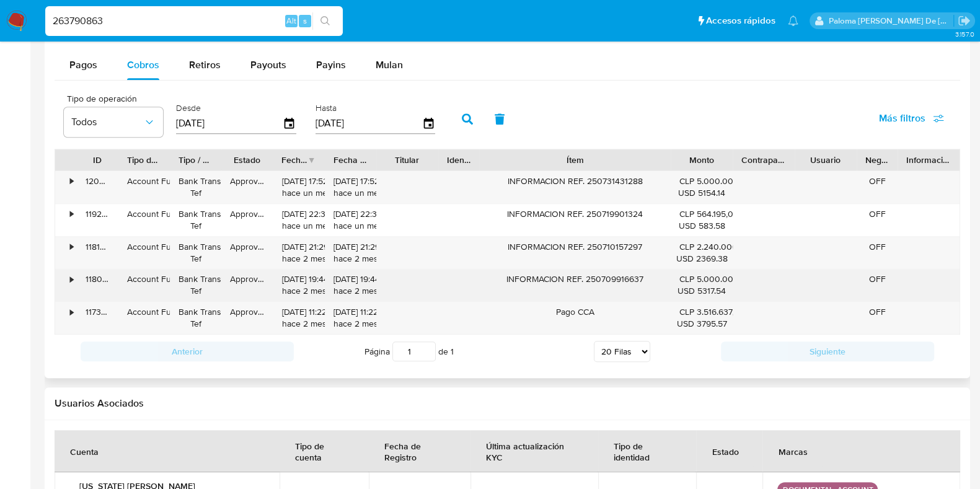
click at [72, 280] on div "•" at bounding box center [71, 279] width 3 height 12
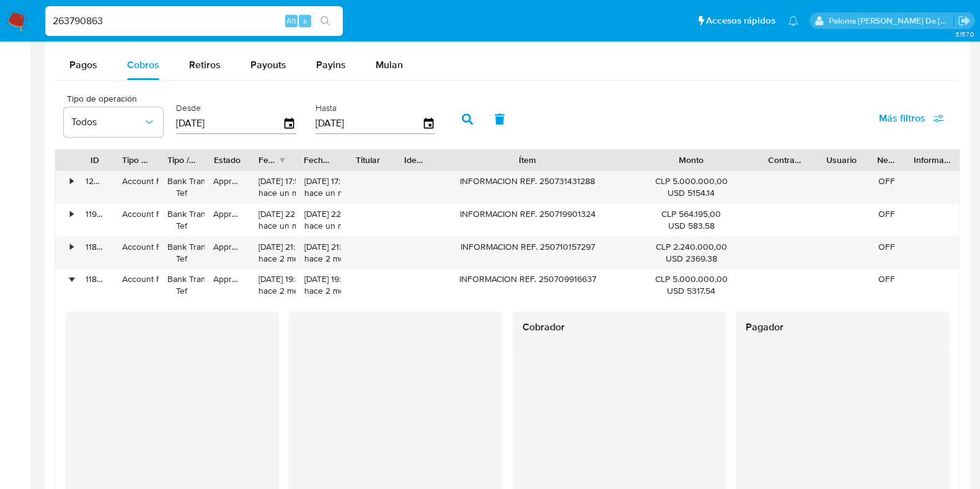
drag, startPoint x: 732, startPoint y: 157, endPoint x: 806, endPoint y: 156, distance: 74.4
click at [806, 156] on div "ID Tipo de operación Tipo / Método Estado Fecha de creación Fecha de aprobación…" at bounding box center [507, 159] width 904 height 21
